Goal: Entertainment & Leisure: Browse casually

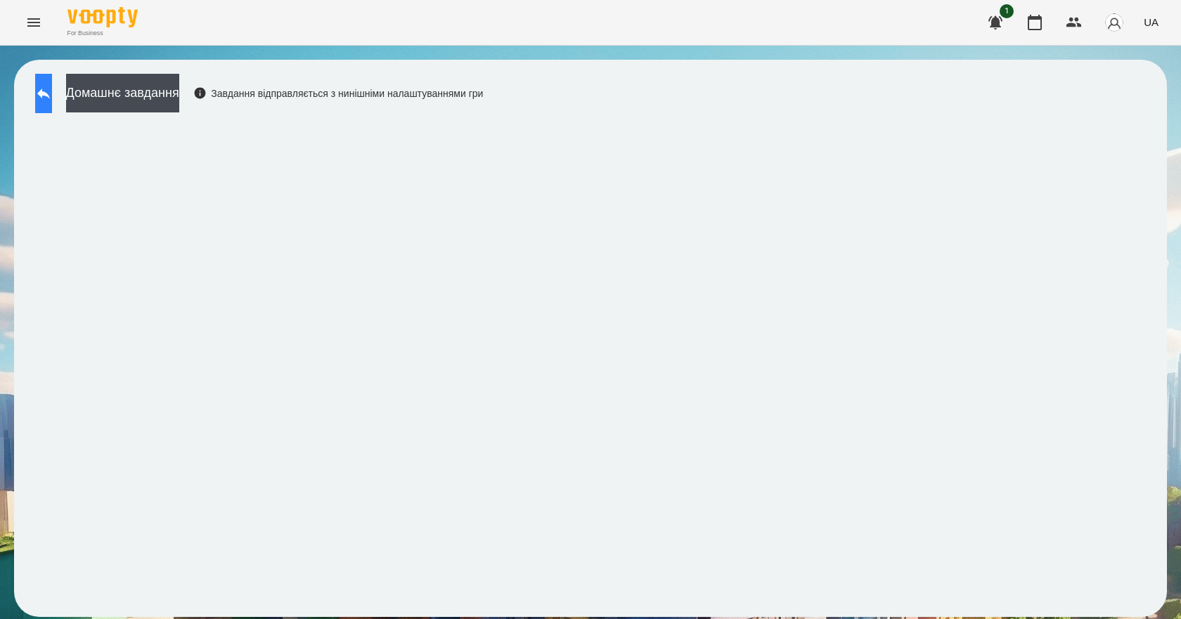
click at [52, 91] on icon at bounding box center [43, 93] width 17 height 17
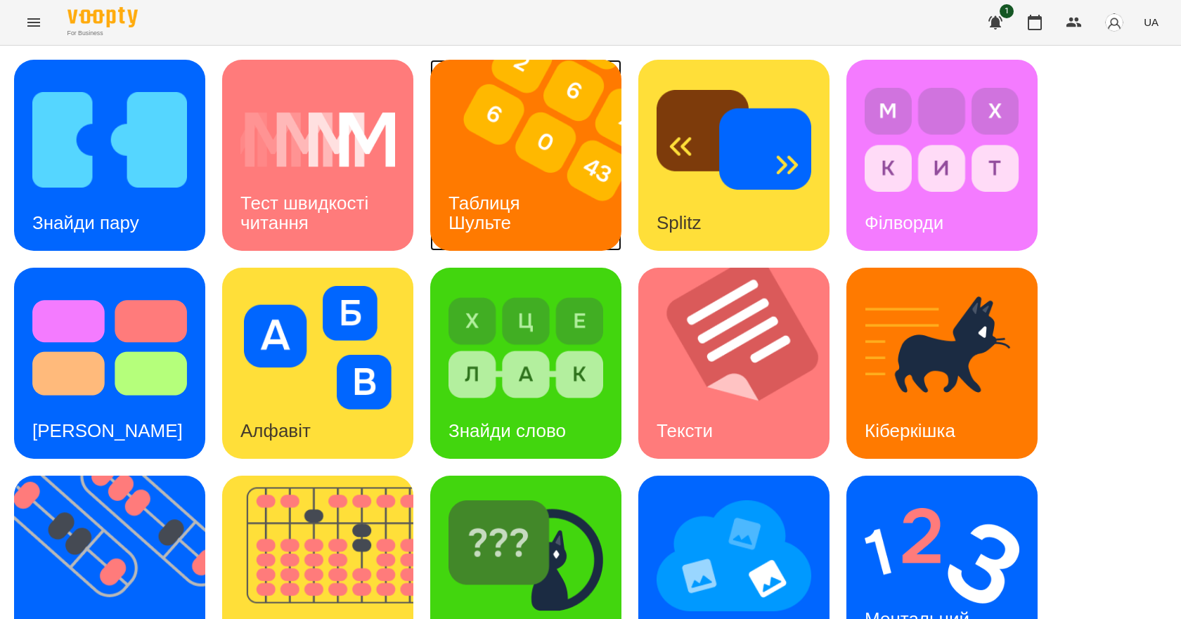
click at [520, 222] on div "Таблиця Шульте" at bounding box center [486, 213] width 113 height 75
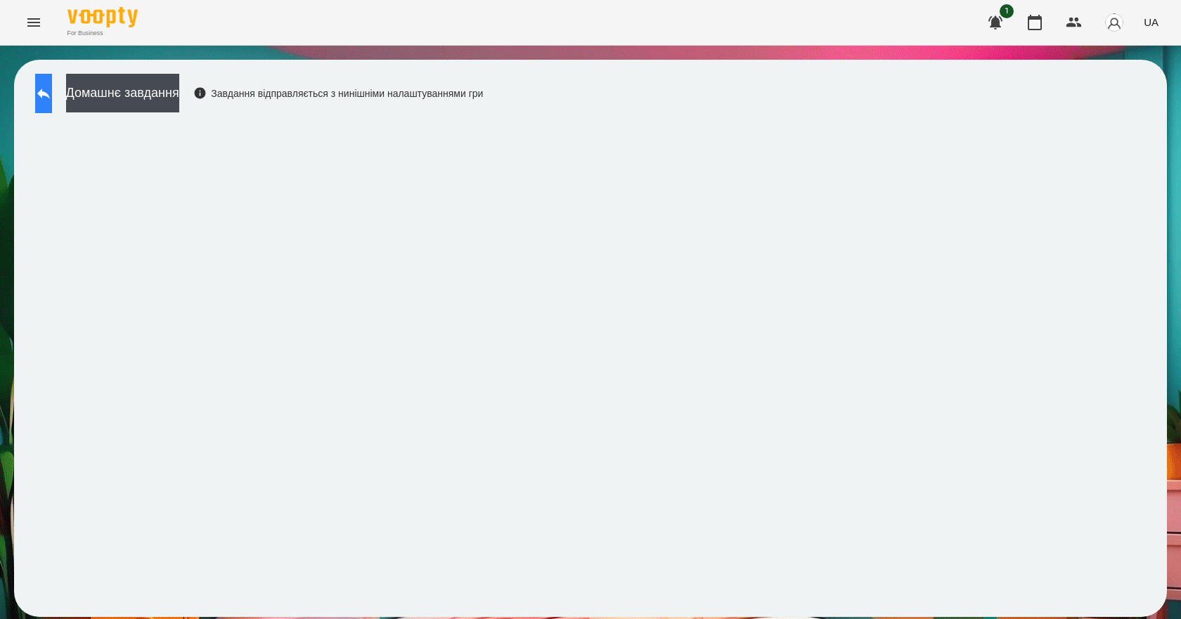
click at [52, 96] on button at bounding box center [43, 93] width 17 height 39
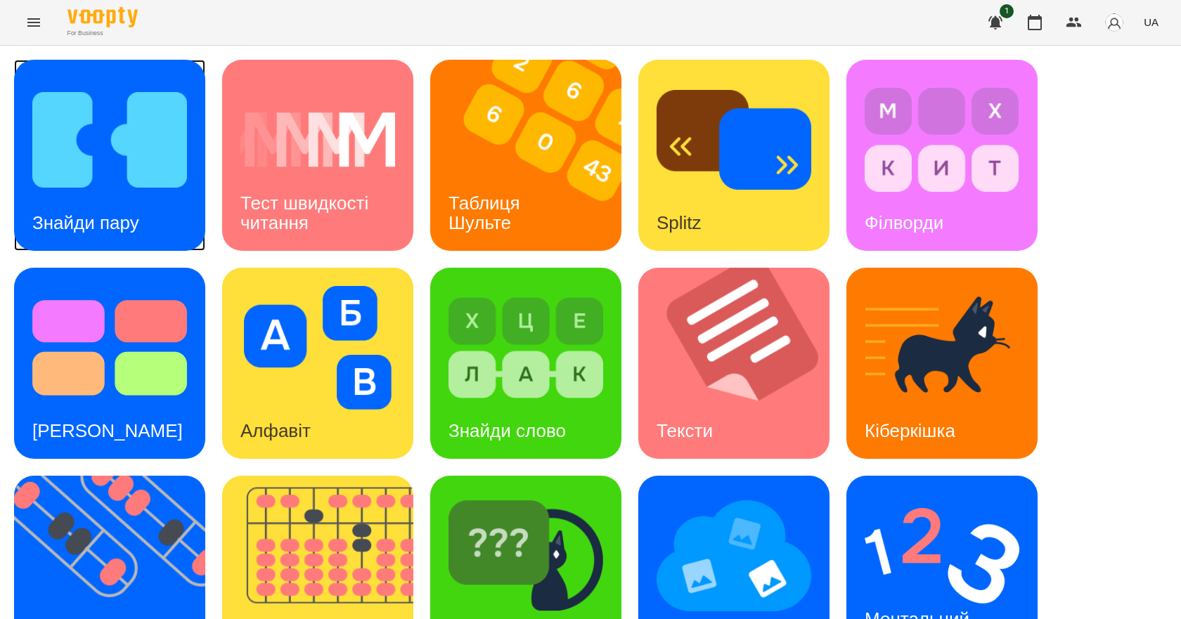
click at [105, 175] on img at bounding box center [109, 140] width 155 height 124
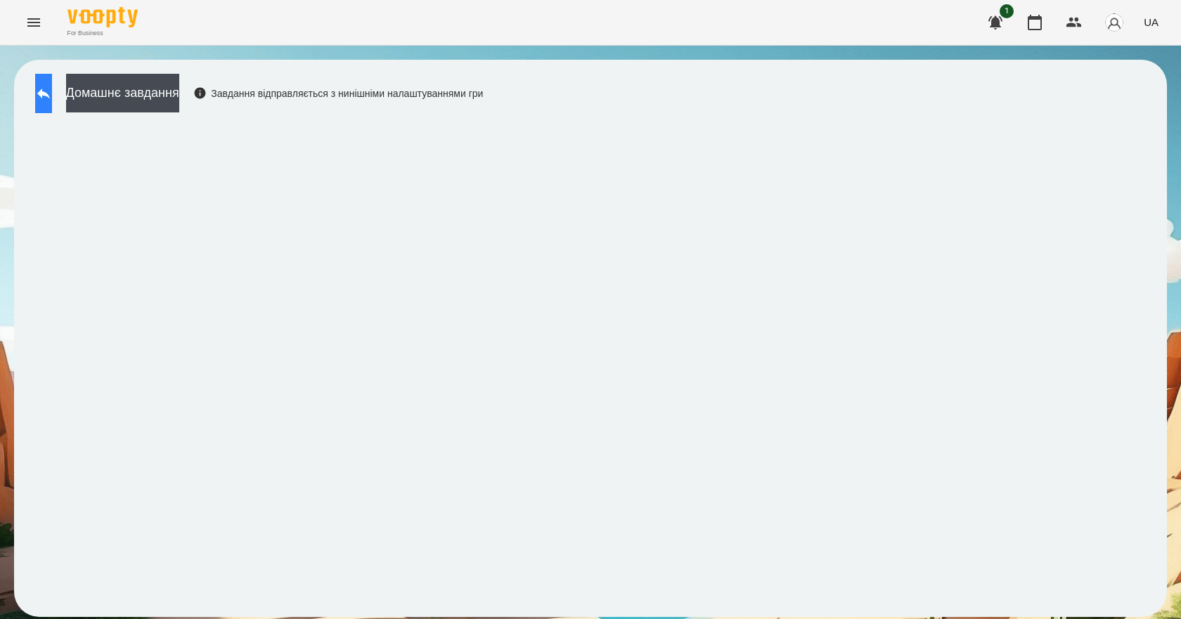
click at [52, 94] on icon at bounding box center [43, 93] width 17 height 17
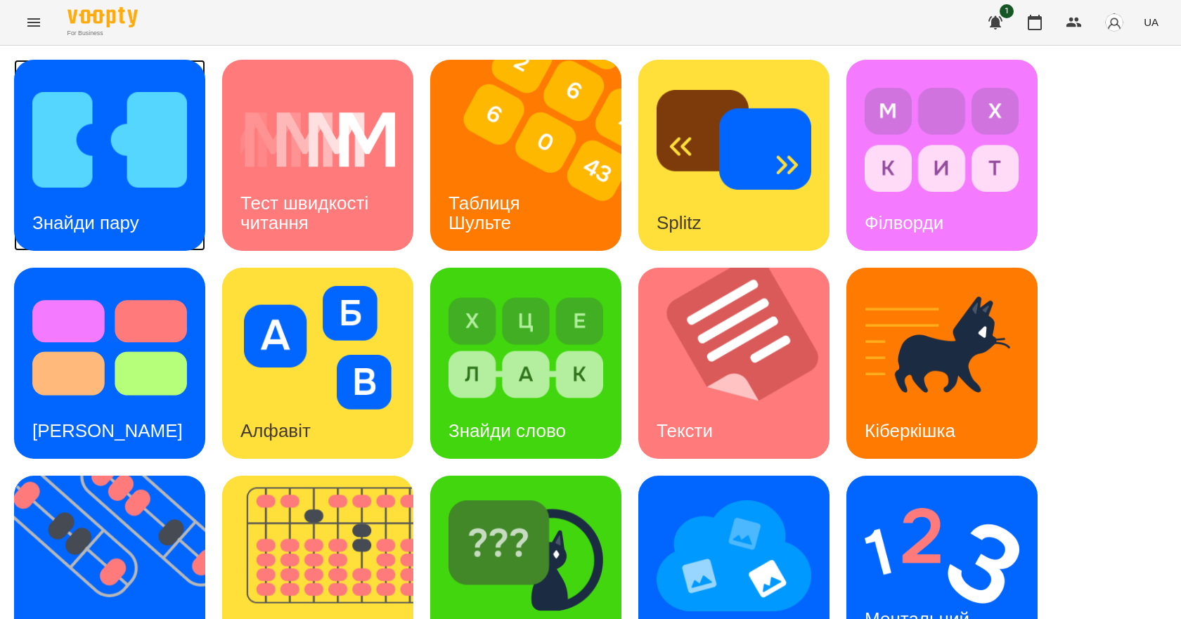
click at [125, 198] on div "Знайди пару" at bounding box center [85, 223] width 143 height 56
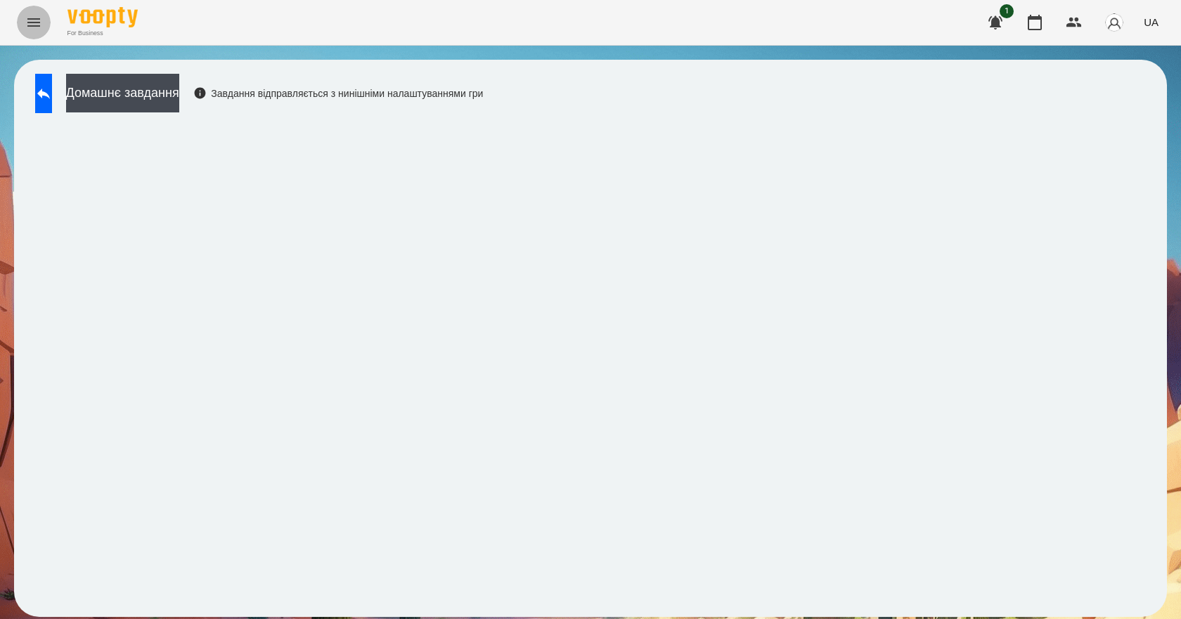
click at [43, 23] on button "Menu" at bounding box center [34, 23] width 34 height 34
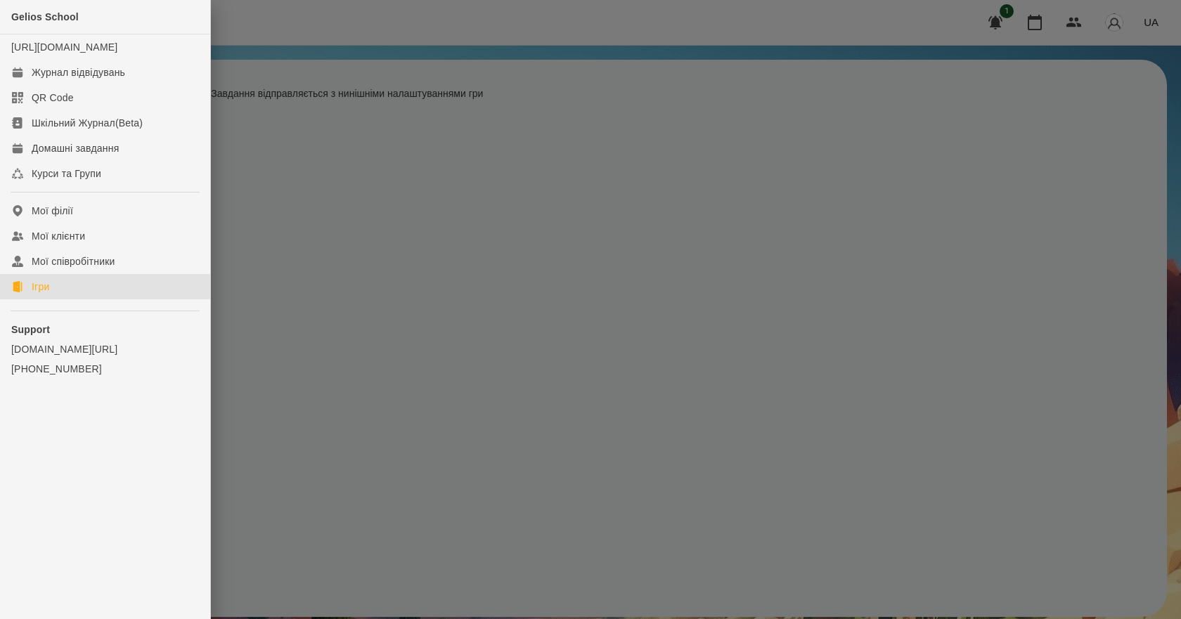
click at [82, 295] on link "Ігри" at bounding box center [105, 286] width 210 height 25
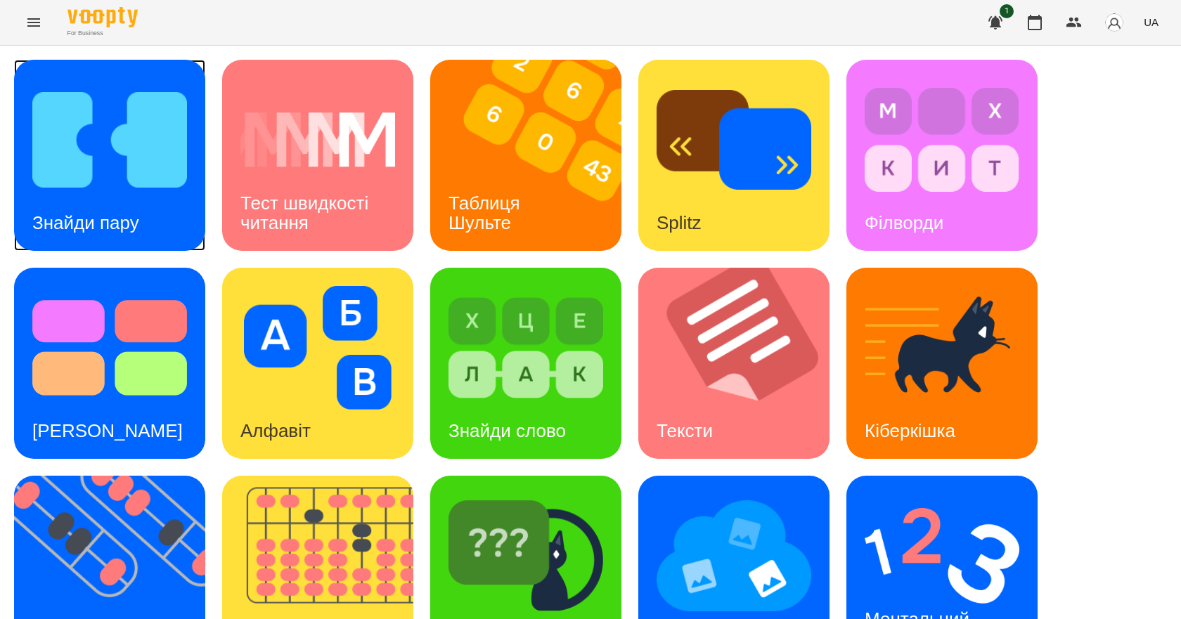
click at [71, 231] on h3 "Знайди пару" at bounding box center [85, 222] width 107 height 21
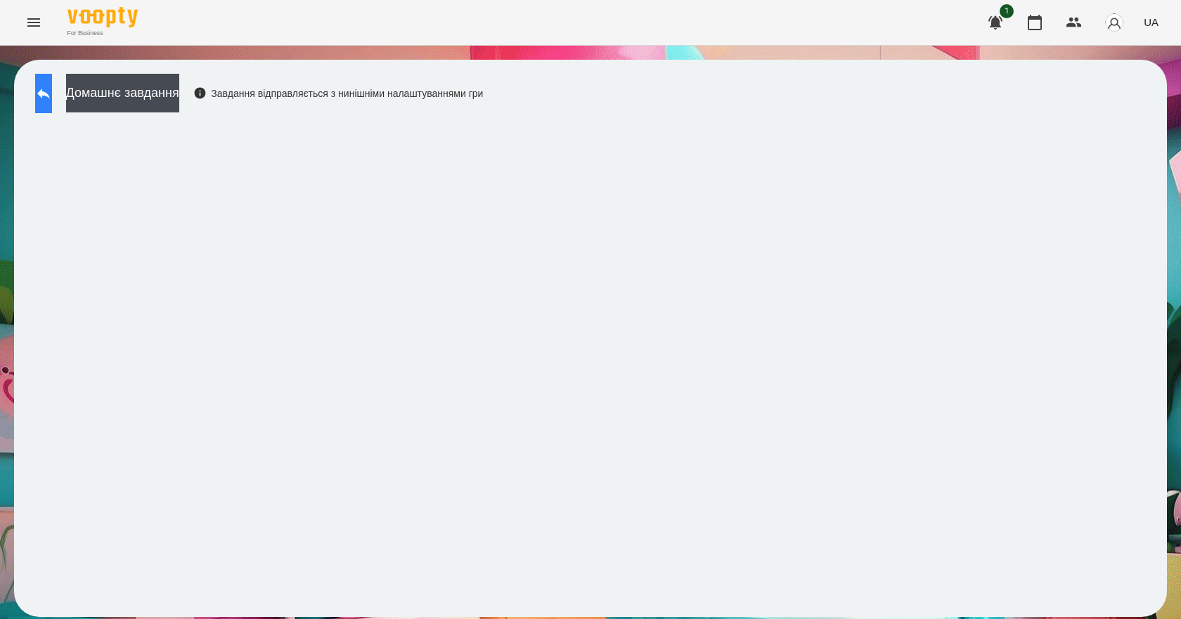
click at [51, 89] on icon at bounding box center [43, 93] width 17 height 17
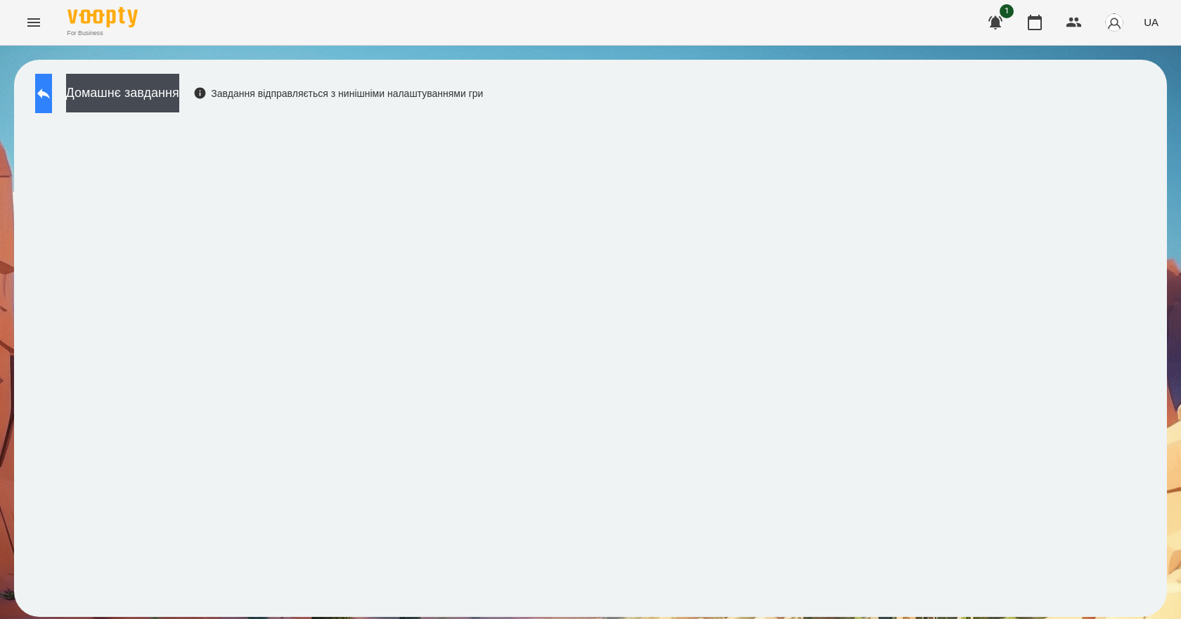
click at [52, 91] on button at bounding box center [43, 93] width 17 height 39
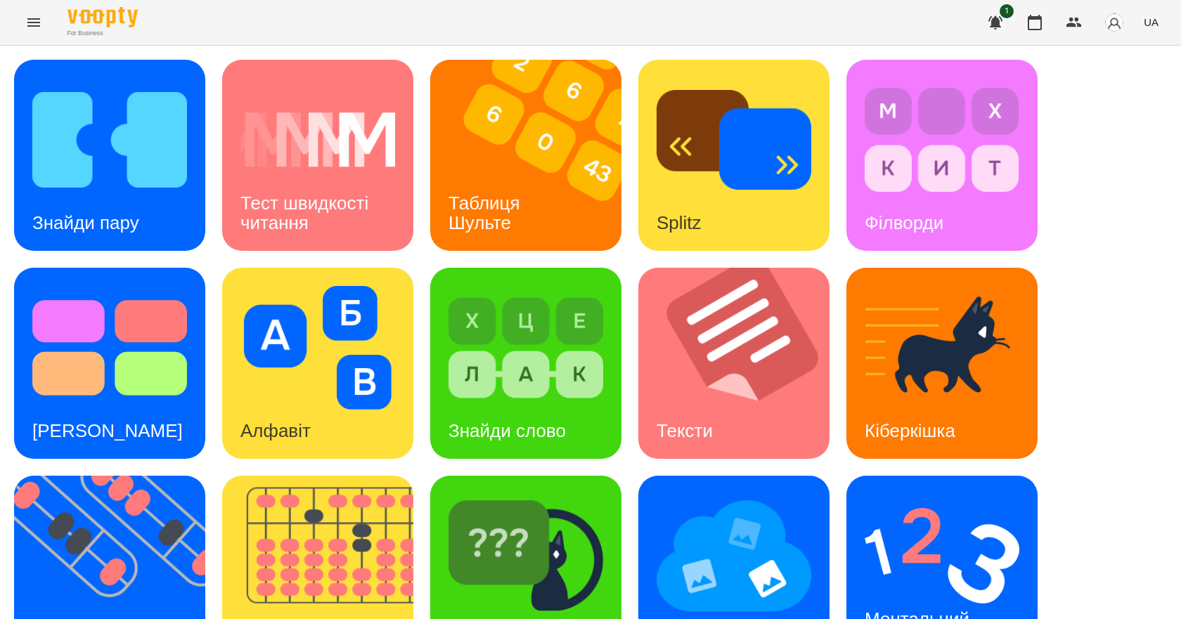
scroll to position [270, 0]
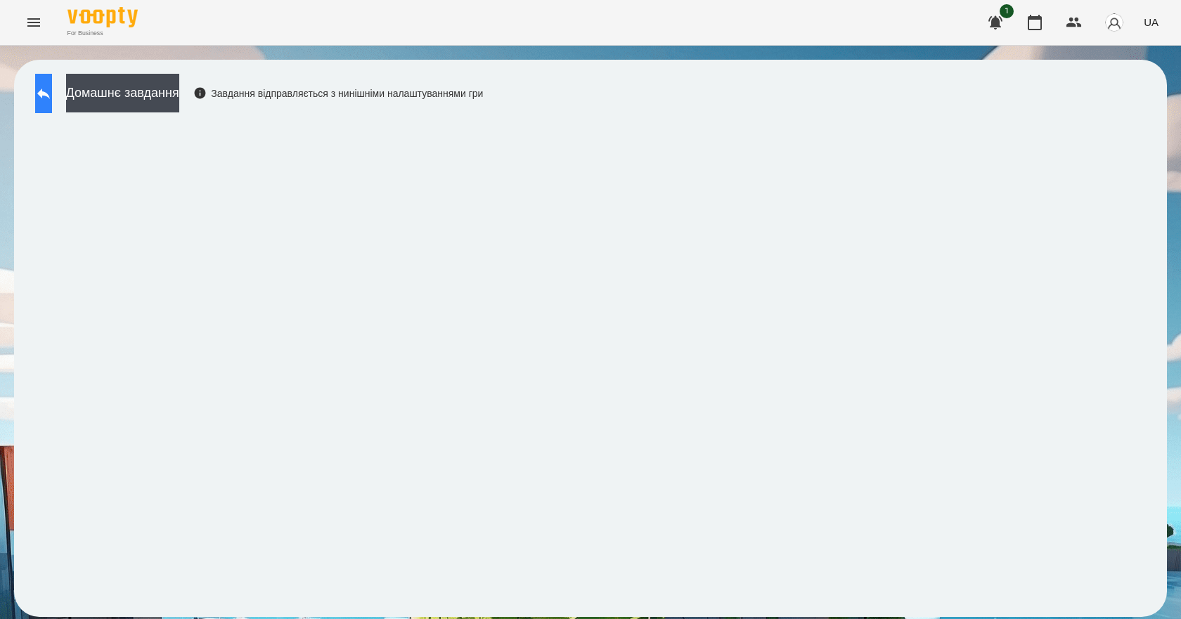
click at [52, 100] on icon at bounding box center [43, 93] width 17 height 17
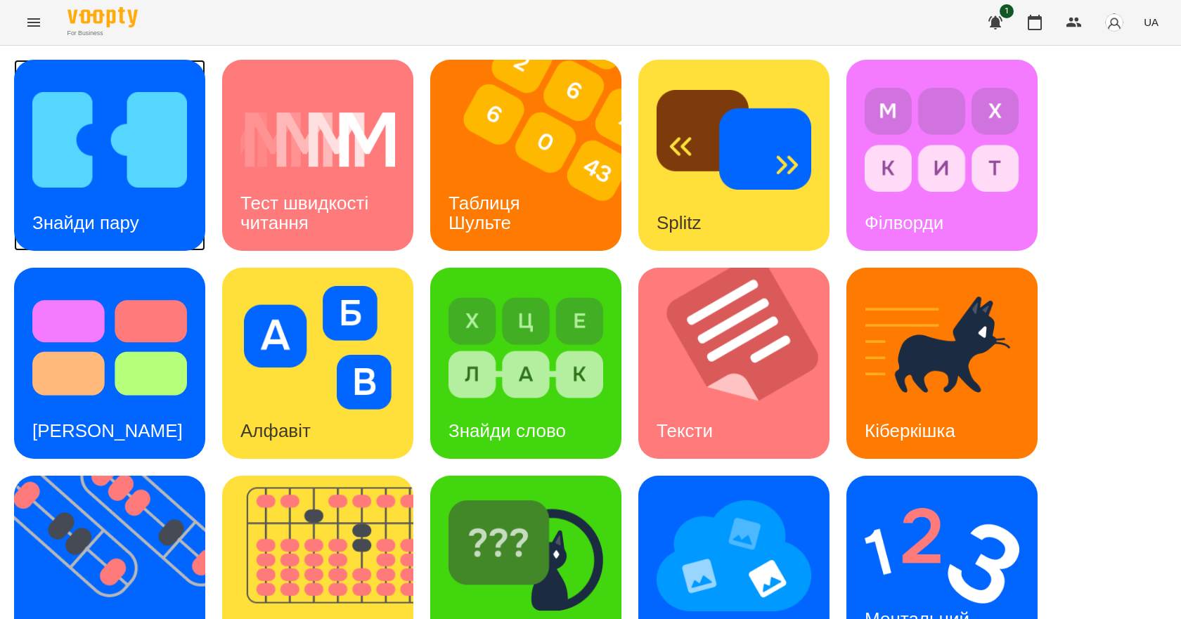
click at [154, 223] on div "Знайди пару" at bounding box center [85, 223] width 143 height 56
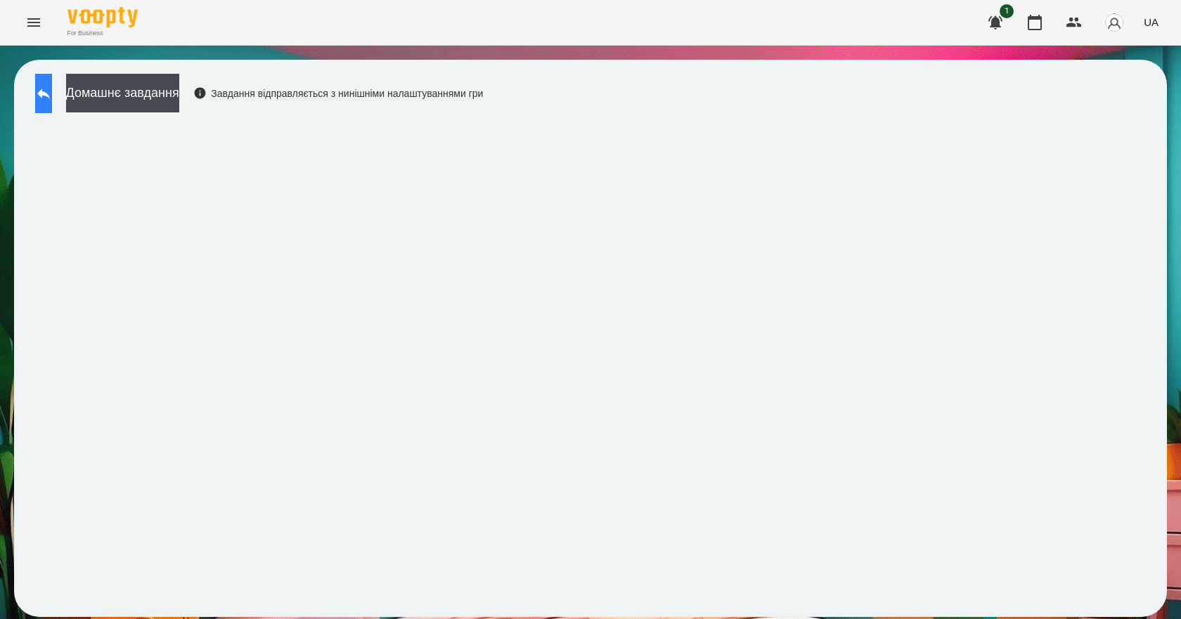
click at [46, 91] on button at bounding box center [43, 93] width 17 height 39
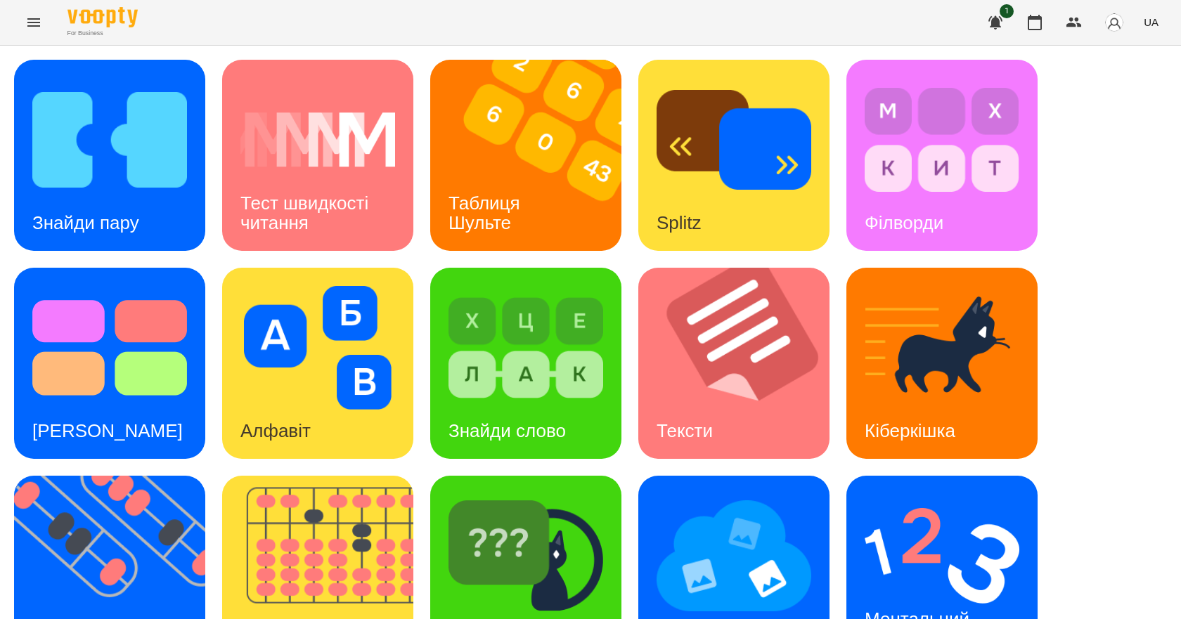
scroll to position [270, 0]
click at [910, 609] on h3 "Ментальний рахунок" at bounding box center [920, 629] width 110 height 40
